Goal: Navigation & Orientation: Go to known website

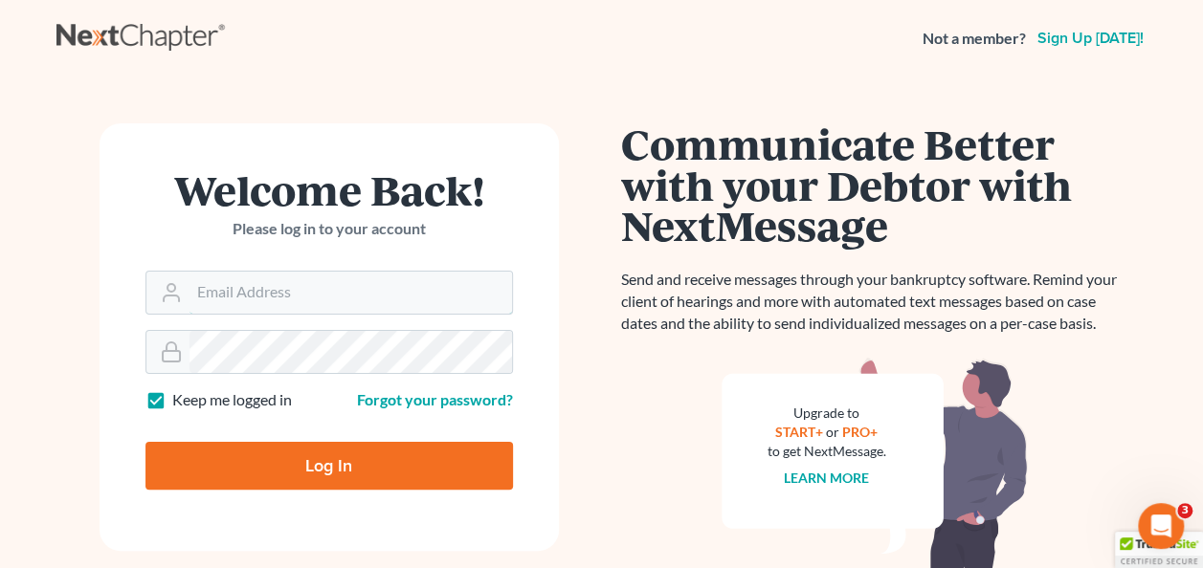
type input "[PERSON_NAME][EMAIL_ADDRESS][PERSON_NAME][DOMAIN_NAME]"
click at [344, 466] on input "Log In" at bounding box center [328, 466] width 367 height 48
type input "Thinking..."
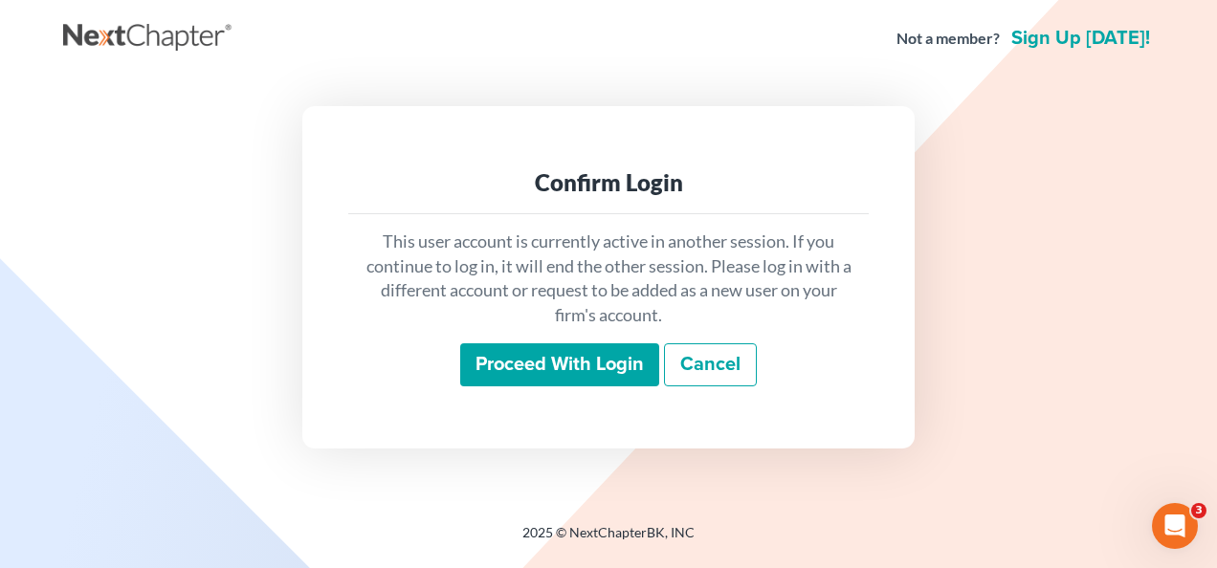
click at [547, 361] on input "Proceed with login" at bounding box center [559, 365] width 199 height 44
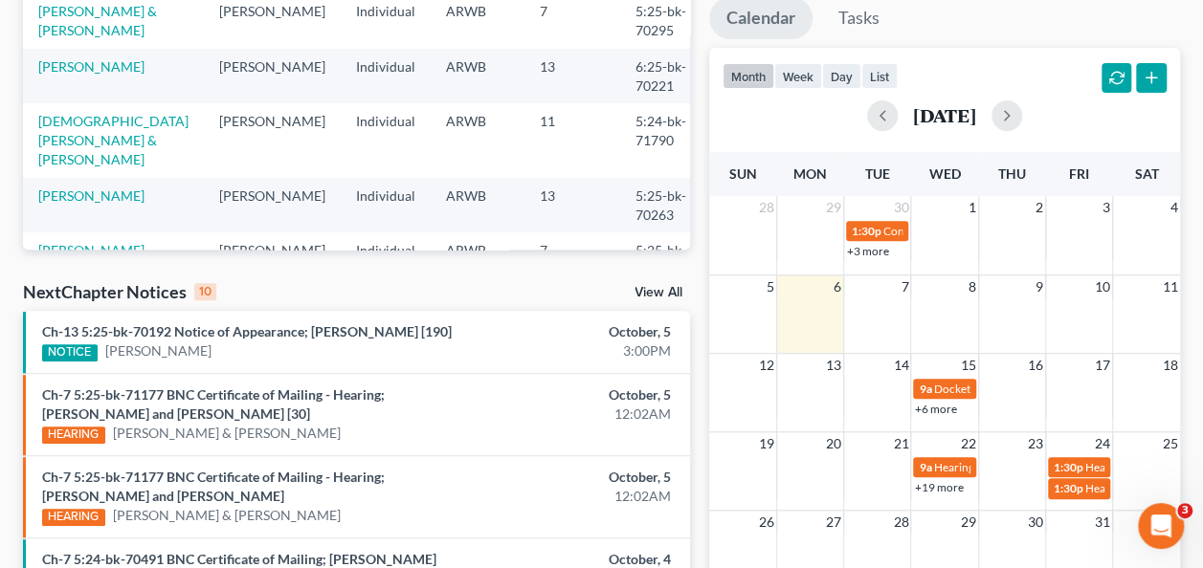
scroll to position [574, 0]
